Goal: Task Accomplishment & Management: Use online tool/utility

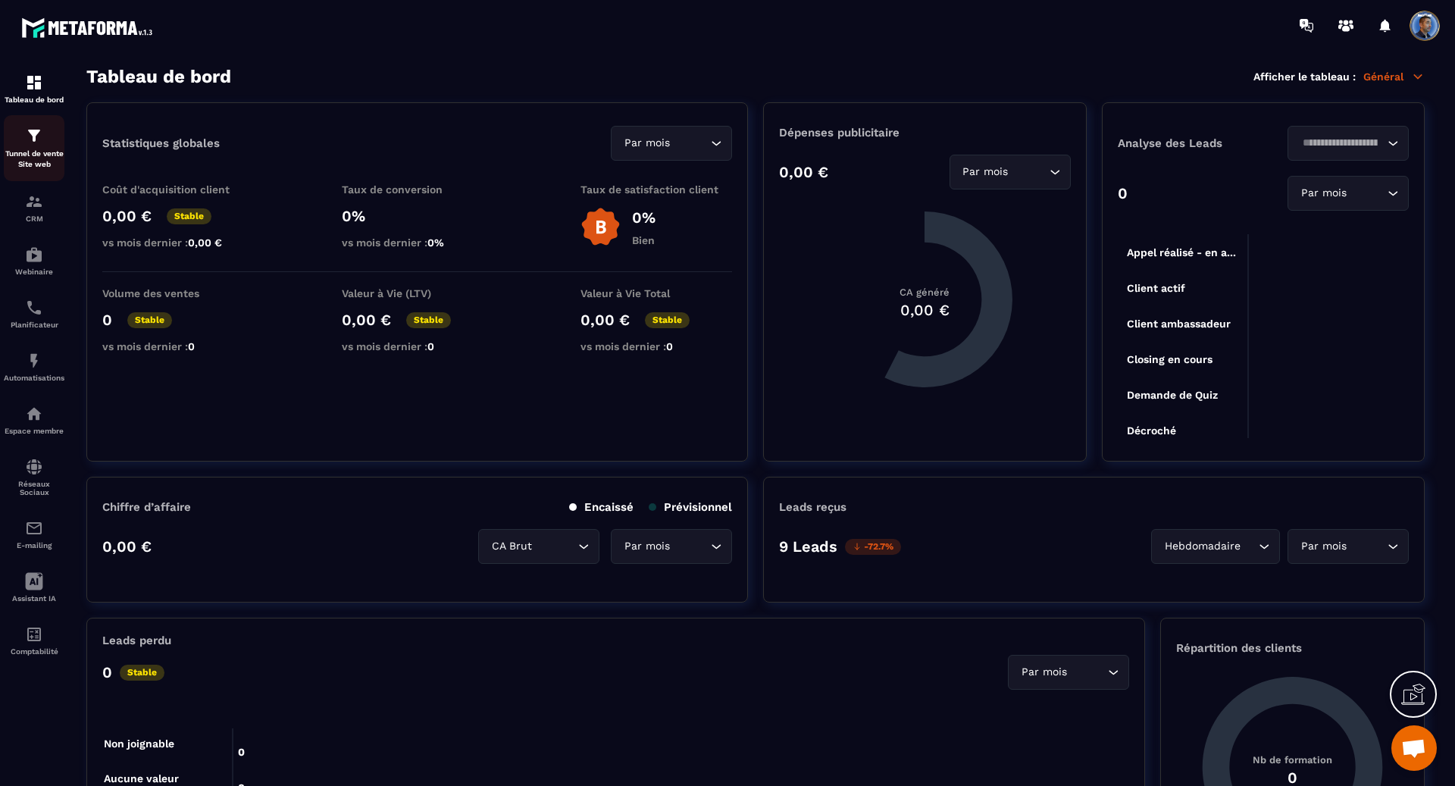
scroll to position [3035, 0]
click at [33, 144] on img at bounding box center [34, 136] width 18 height 18
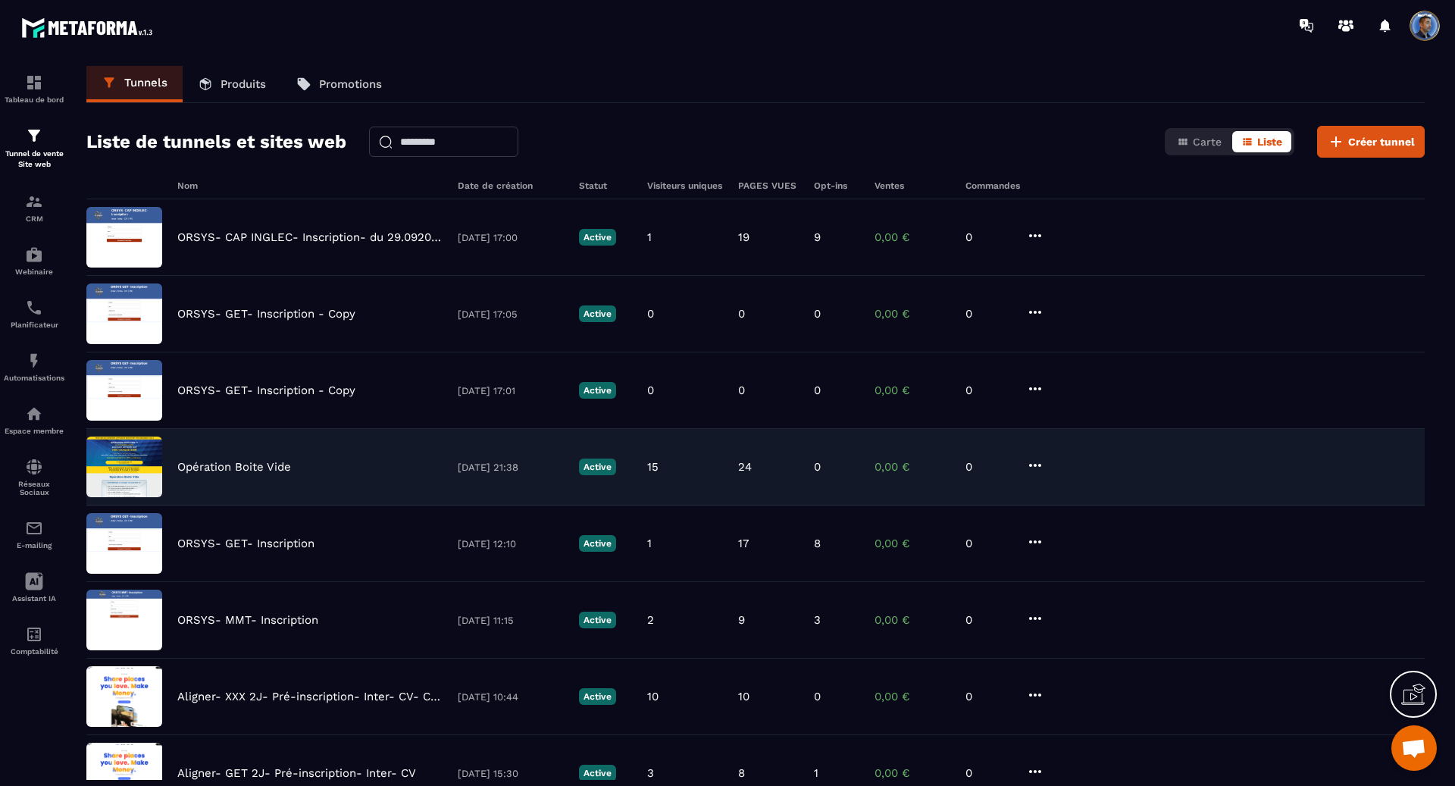
click at [126, 482] on img at bounding box center [124, 467] width 76 height 61
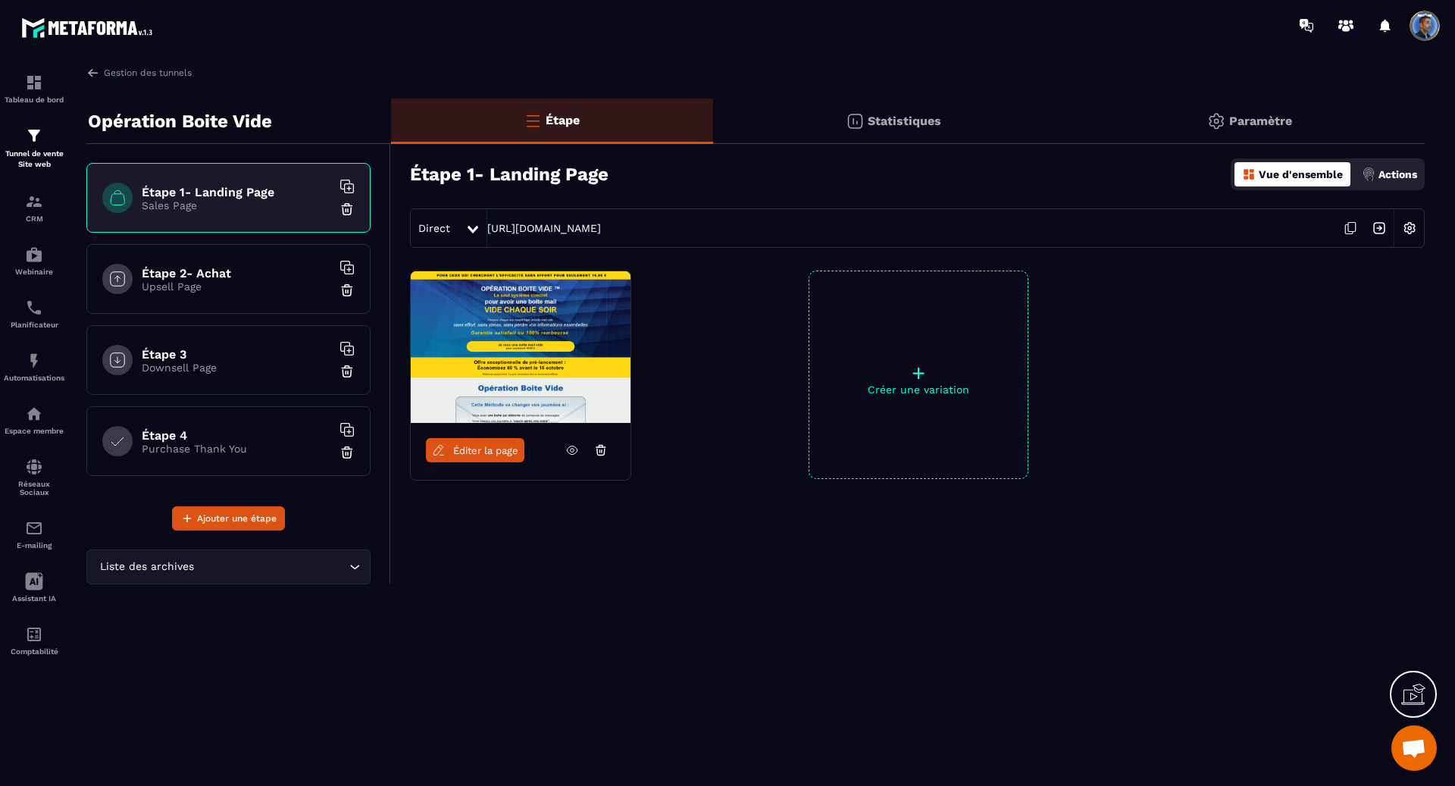
click at [495, 450] on span "Éditer la page" at bounding box center [485, 450] width 65 height 11
